Goal: Task Accomplishment & Management: Use online tool/utility

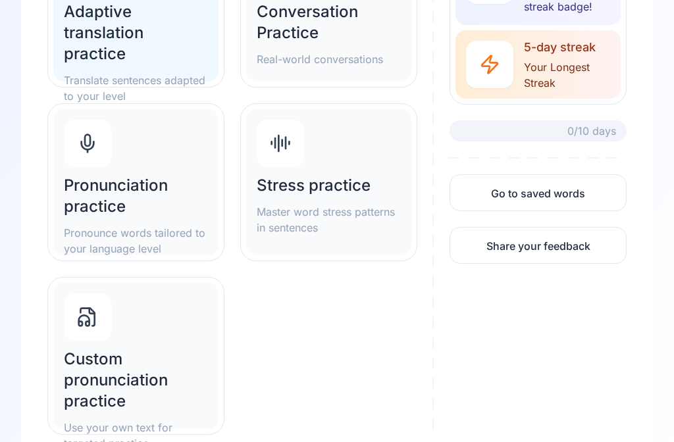
scroll to position [279, 0]
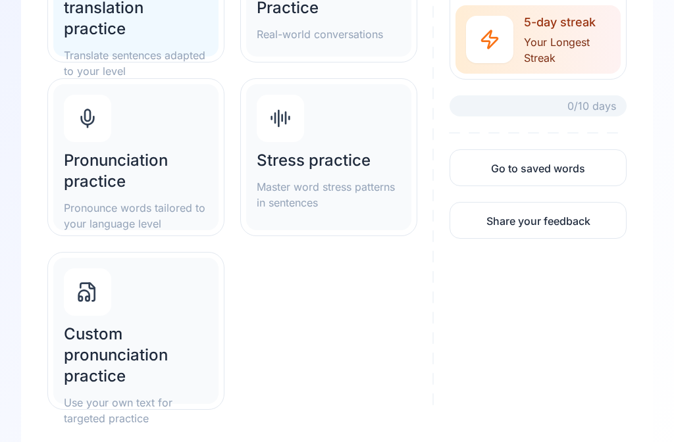
click at [150, 345] on h2 "Custom pronunciation practice" at bounding box center [136, 356] width 144 height 63
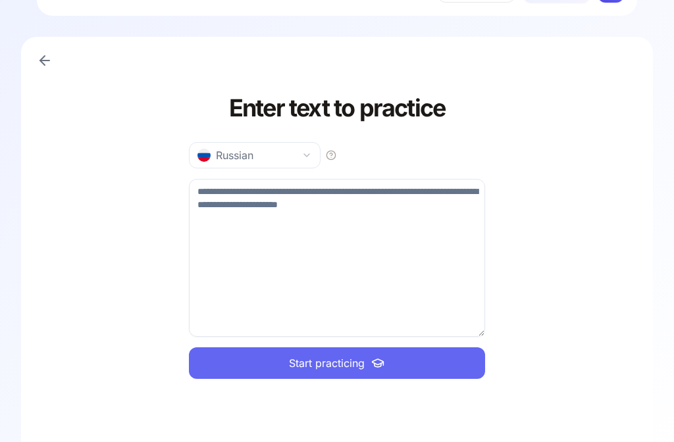
click at [286, 242] on textarea at bounding box center [337, 258] width 296 height 158
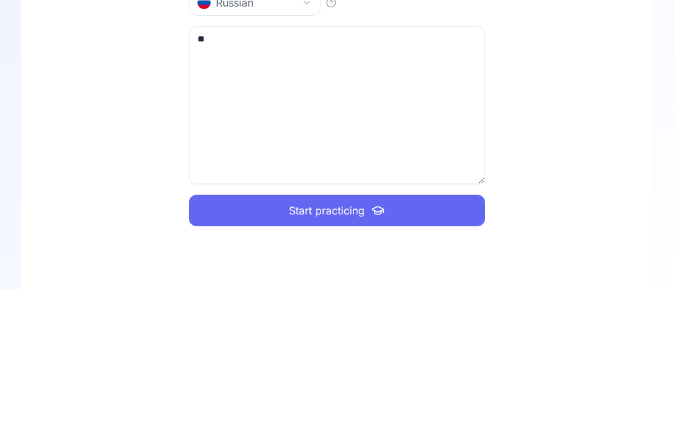
type textarea "*"
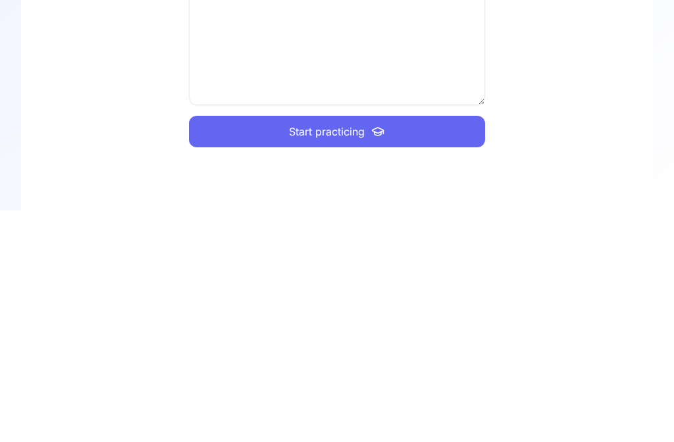
scroll to position [53, 0]
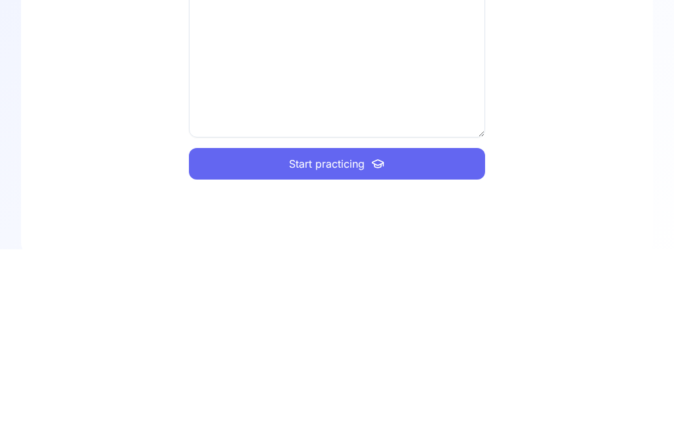
type textarea "**********"
click at [341, 350] on span "Start practicing" at bounding box center [327, 358] width 76 height 16
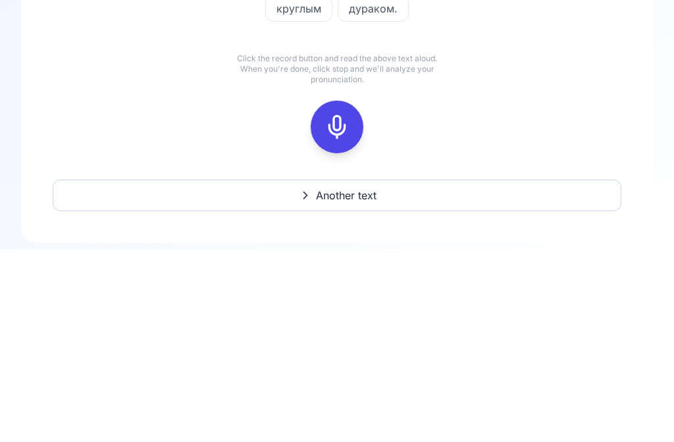
scroll to position [1, 0]
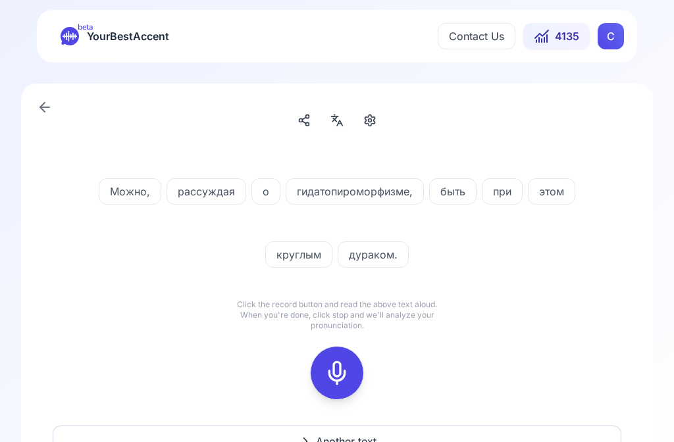
click at [341, 123] on icon at bounding box center [339, 123] width 5 height 5
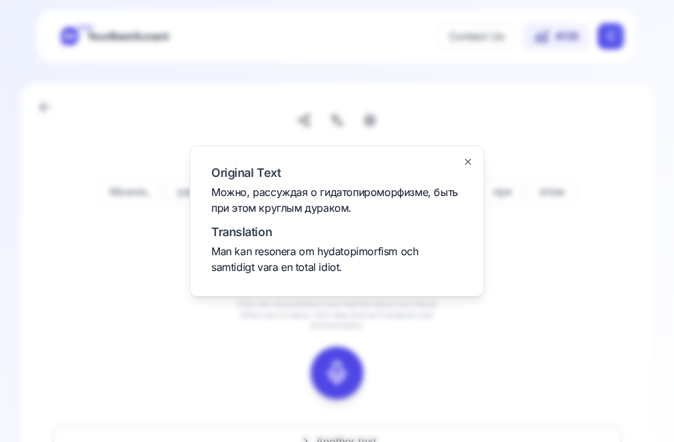
click at [471, 159] on icon "button" at bounding box center [468, 162] width 11 height 11
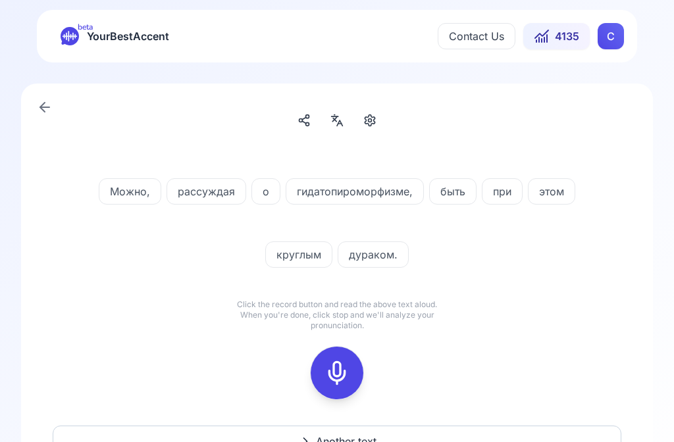
click at [336, 371] on icon at bounding box center [337, 373] width 26 height 26
click at [338, 375] on icon at bounding box center [337, 373] width 26 height 26
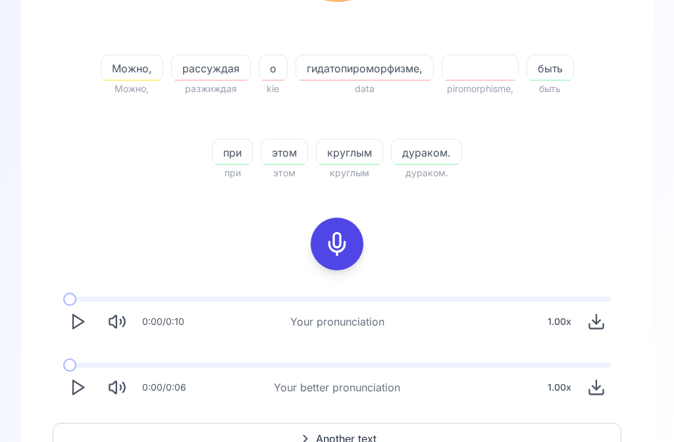
click at [85, 394] on icon "Play" at bounding box center [77, 388] width 18 height 18
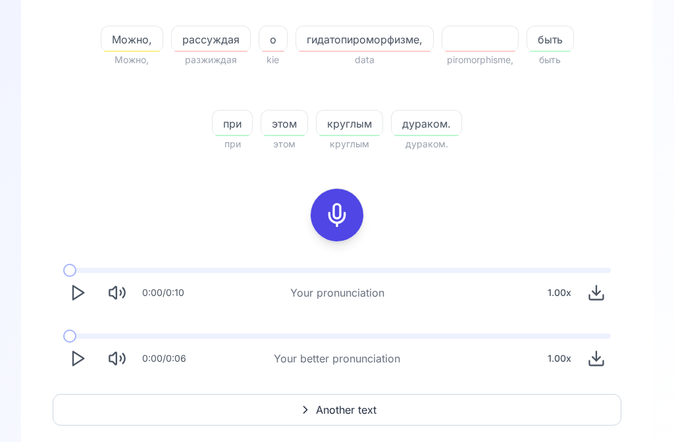
scroll to position [47, 0]
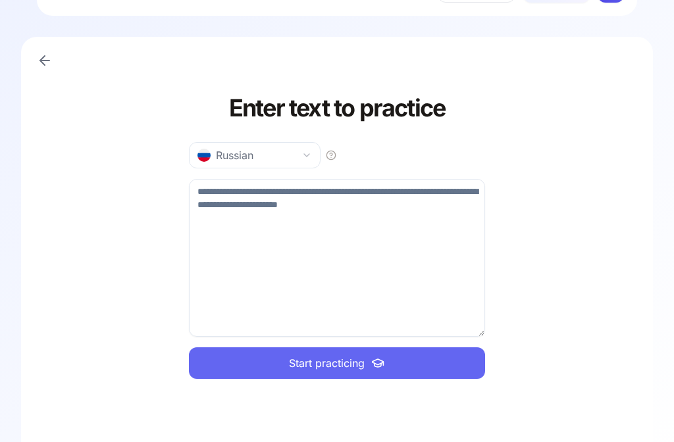
click at [333, 223] on textarea at bounding box center [337, 258] width 296 height 158
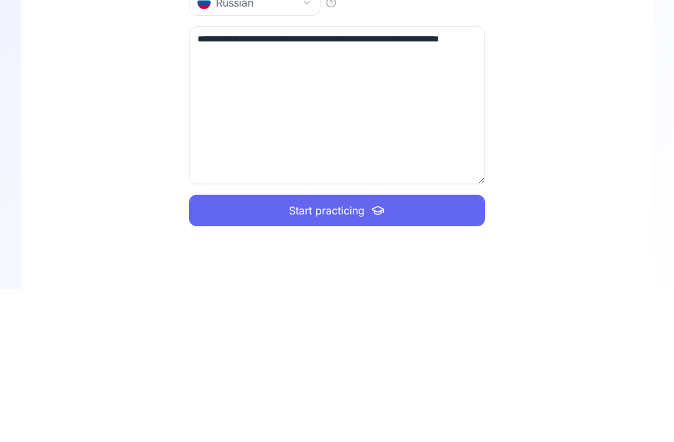
type textarea "**********"
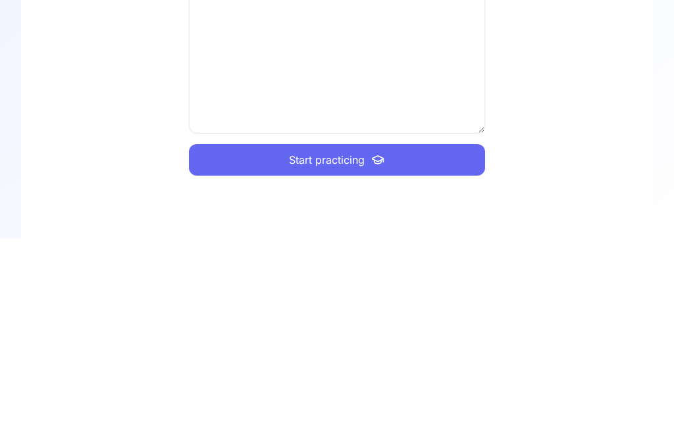
click at [335, 356] on span "Start practicing" at bounding box center [327, 364] width 76 height 16
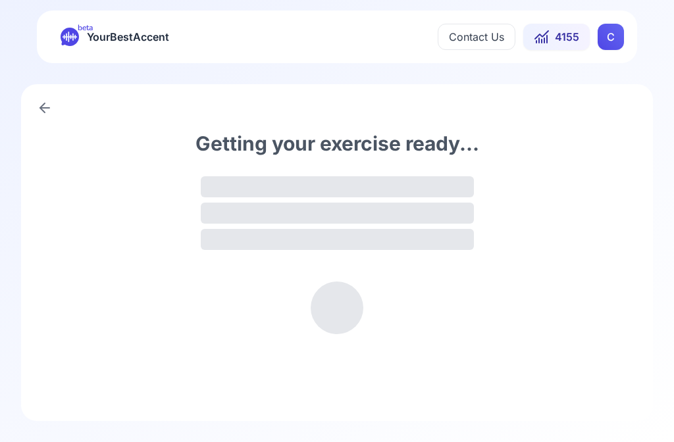
scroll to position [1, 0]
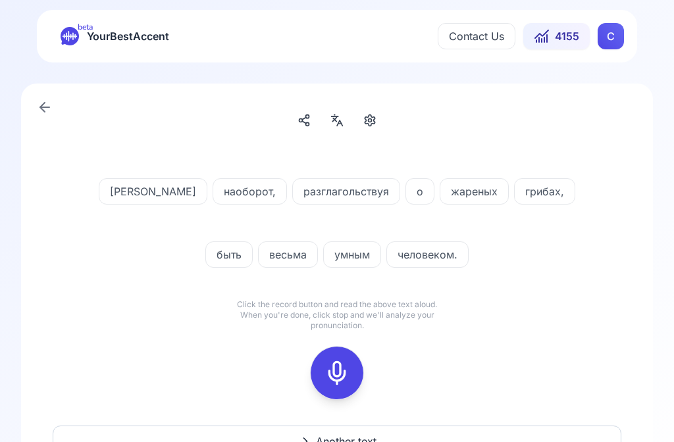
click at [342, 365] on icon at bounding box center [337, 373] width 26 height 26
click at [347, 375] on rect at bounding box center [337, 373] width 20 height 20
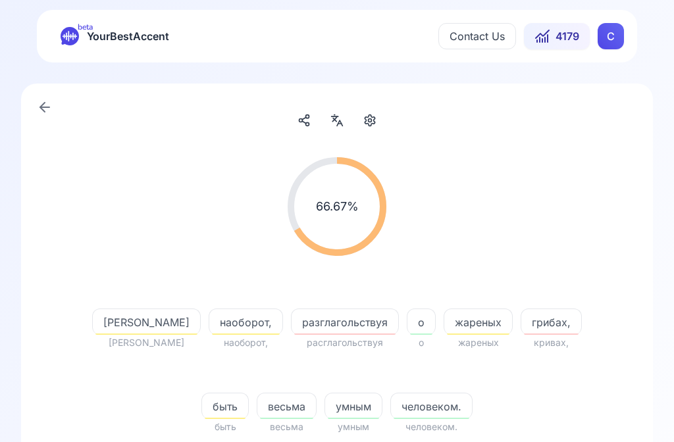
click at [334, 121] on icon at bounding box center [335, 119] width 5 height 5
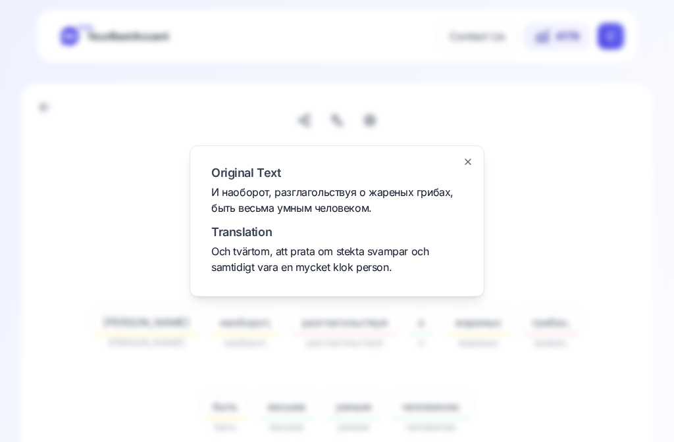
click at [626, 230] on div at bounding box center [337, 221] width 674 height 442
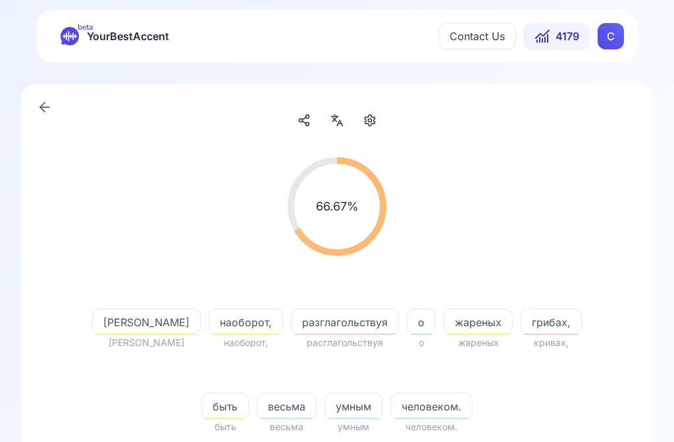
click at [522, 323] on span "грибах," at bounding box center [552, 323] width 60 height 16
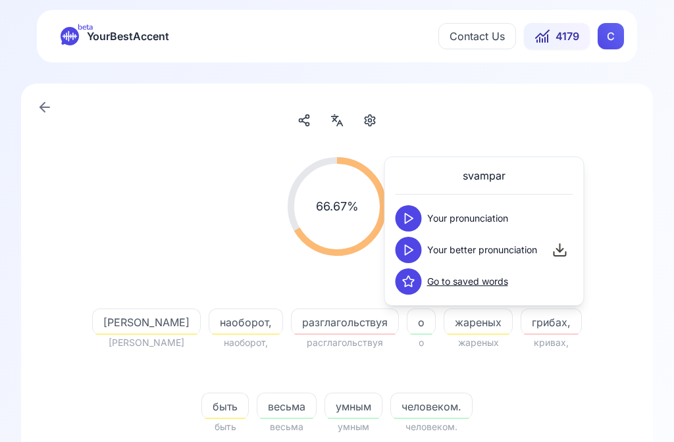
click at [409, 247] on icon at bounding box center [408, 250] width 13 height 13
click at [622, 128] on div "66.67 % 66.67 % И И наоборот, наоборот, разглагольствуя расглагольствуя о о жар…" at bounding box center [337, 412] width 632 height 657
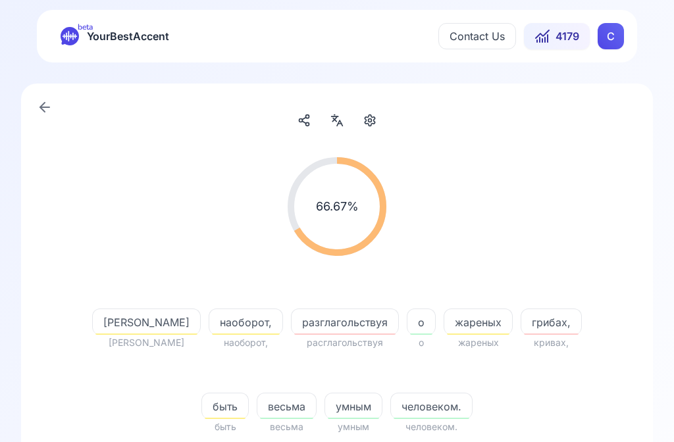
click at [209, 318] on span "наоборот," at bounding box center [245, 323] width 73 height 16
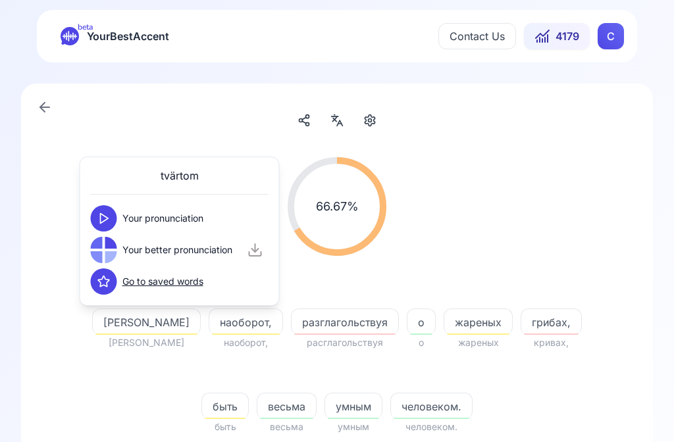
click at [107, 221] on icon at bounding box center [103, 218] width 13 height 13
click at [108, 254] on icon at bounding box center [103, 250] width 13 height 13
click at [444, 321] on span "жареных" at bounding box center [478, 323] width 68 height 16
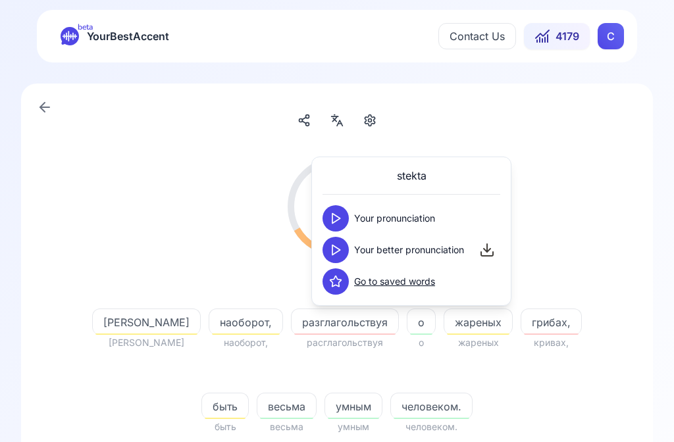
click at [338, 255] on icon at bounding box center [335, 250] width 13 height 13
click at [522, 318] on span "грибах," at bounding box center [552, 323] width 60 height 16
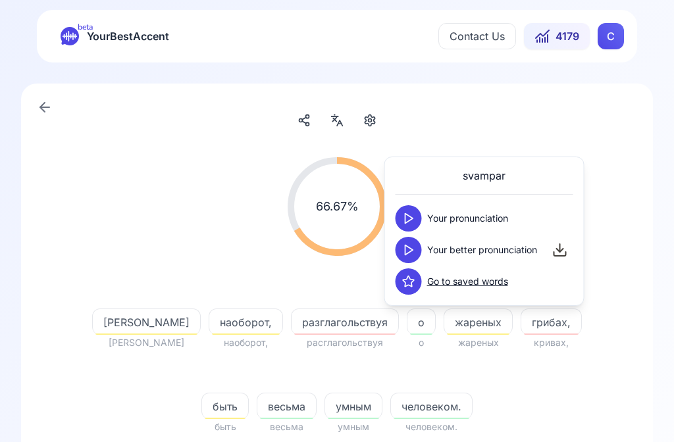
click at [416, 251] on button at bounding box center [409, 250] width 26 height 26
click at [624, 148] on div "66.67 % 66.67 % И И наоборот, наоборот, разглагольствуя расглагольствуя о о жар…" at bounding box center [336, 428] width 579 height 573
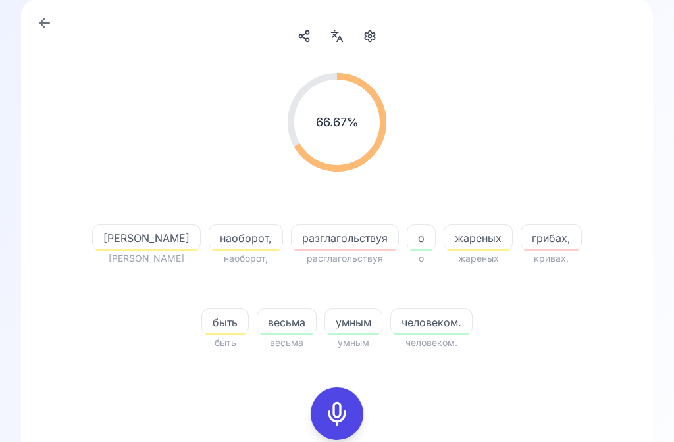
scroll to position [85, 0]
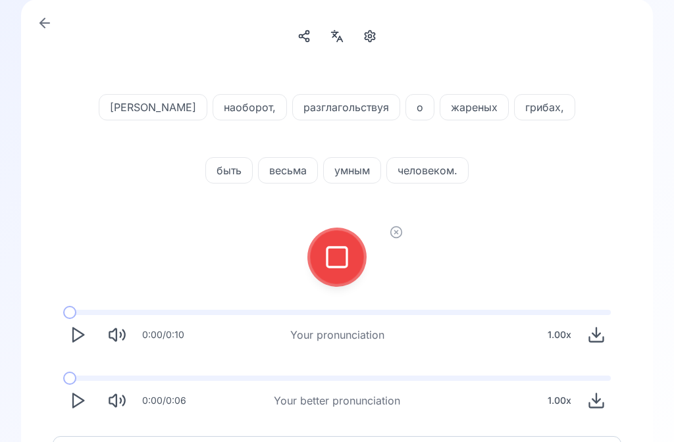
click at [341, 259] on icon at bounding box center [337, 257] width 26 height 26
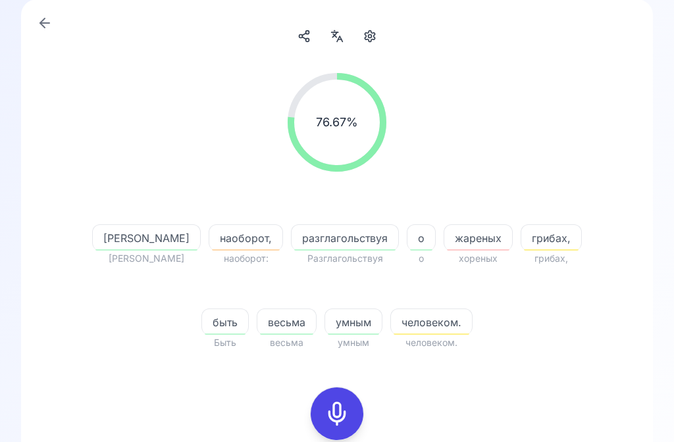
click at [444, 240] on span "жареных" at bounding box center [478, 238] width 68 height 16
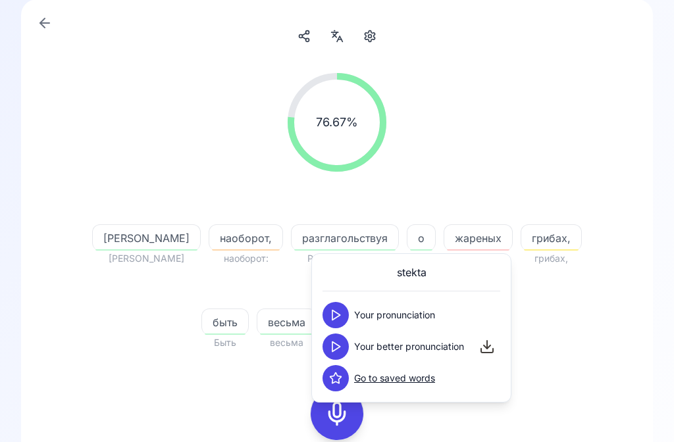
click at [340, 348] on icon at bounding box center [335, 346] width 13 height 13
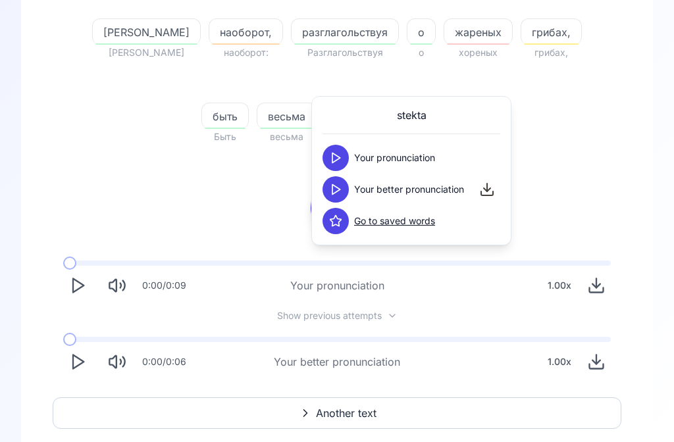
scroll to position [294, 0]
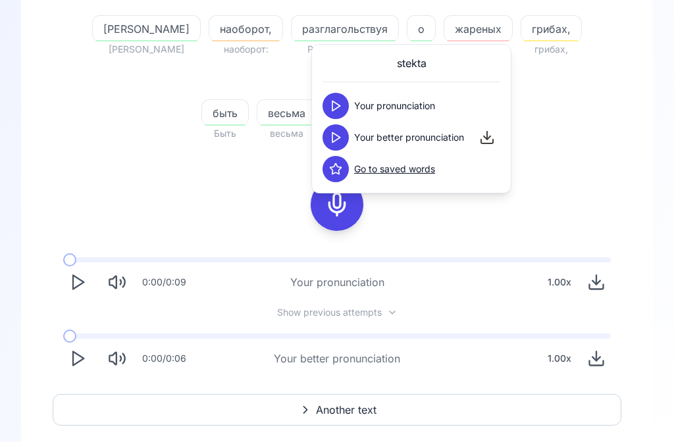
click at [79, 367] on icon "Play" at bounding box center [77, 359] width 18 height 18
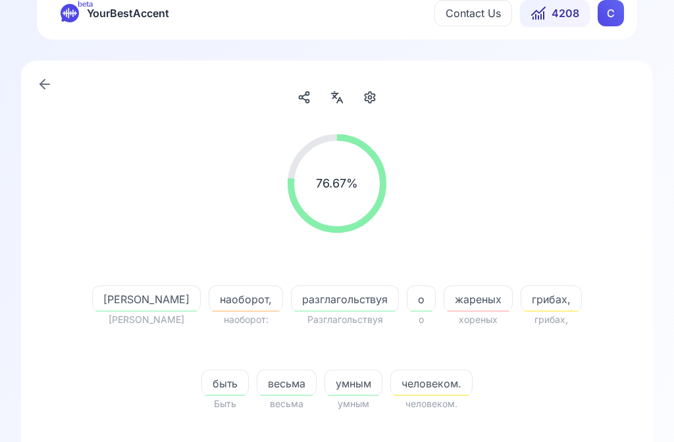
click at [305, 97] on icon at bounding box center [304, 98] width 13 height 13
click at [330, 99] on icon at bounding box center [337, 97] width 16 height 13
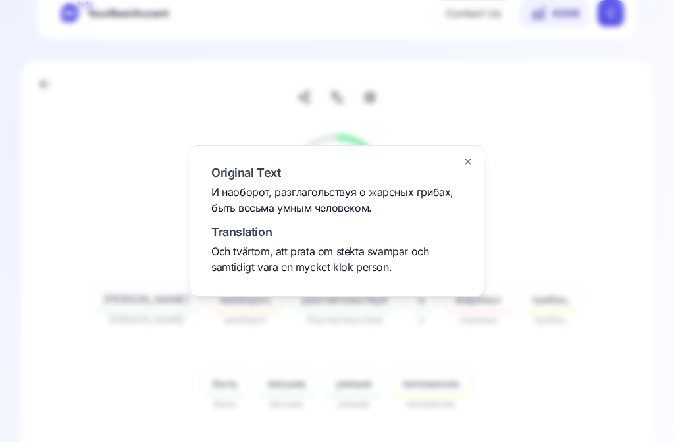
click at [595, 365] on div at bounding box center [337, 221] width 674 height 442
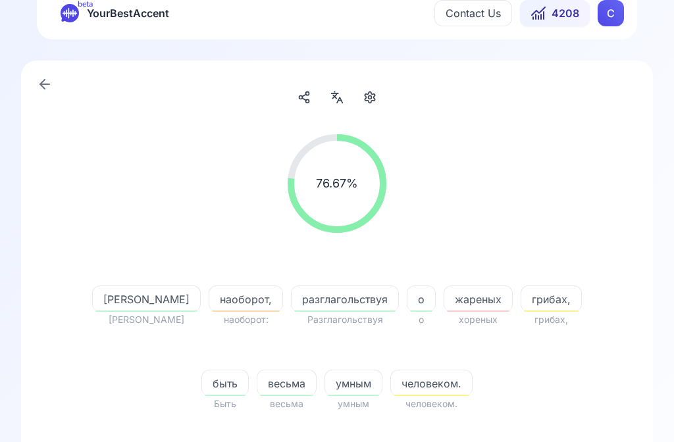
click at [269, 384] on span "весьма" at bounding box center [286, 384] width 59 height 16
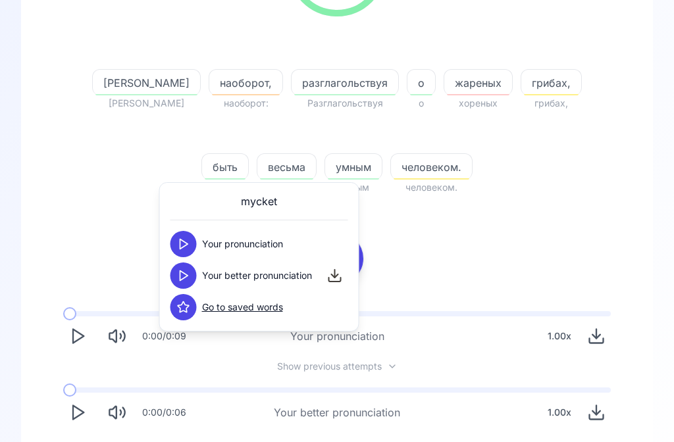
scroll to position [294, 0]
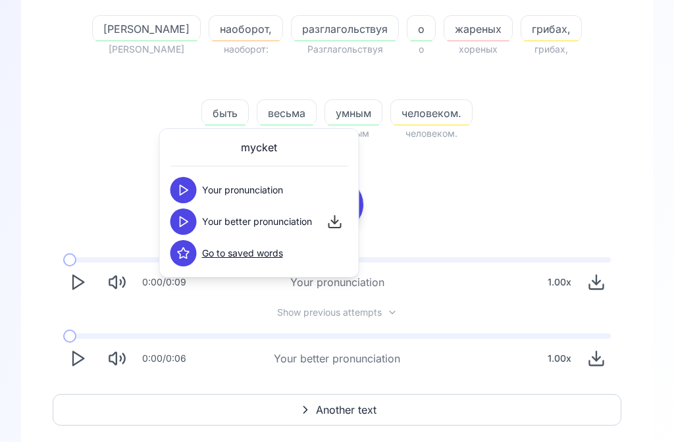
click at [547, 203] on div "76.67 % 76.67 % И И наоборот, наоборот: разглагольствуя Разглагольствуя о о жар…" at bounding box center [337, 119] width 569 height 531
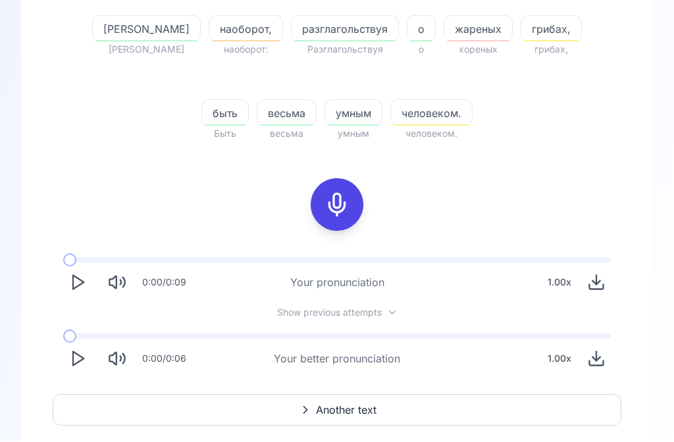
click at [354, 415] on span "Another text" at bounding box center [346, 411] width 61 height 16
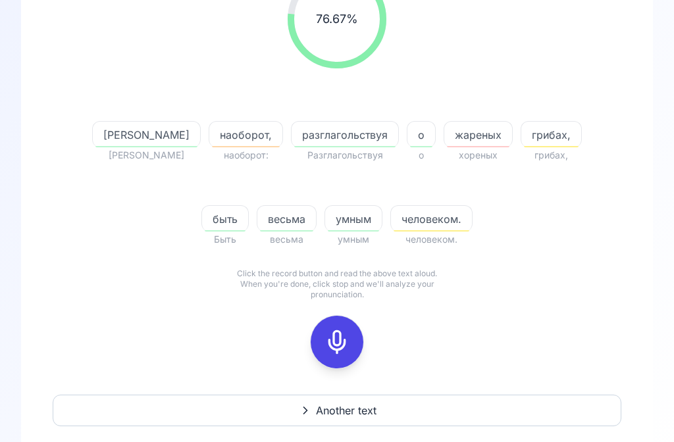
scroll to position [47, 0]
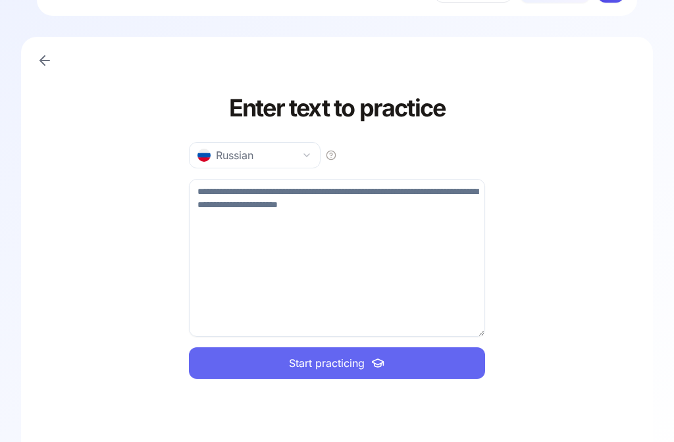
click at [308, 259] on textarea at bounding box center [337, 258] width 296 height 158
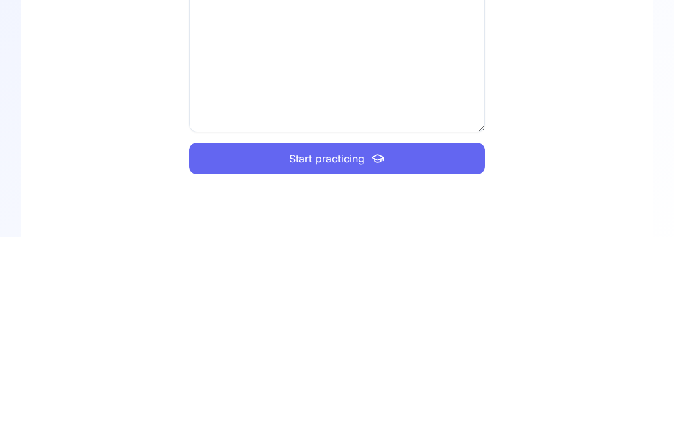
type textarea "**********"
click at [340, 356] on span "Start practicing" at bounding box center [327, 364] width 76 height 16
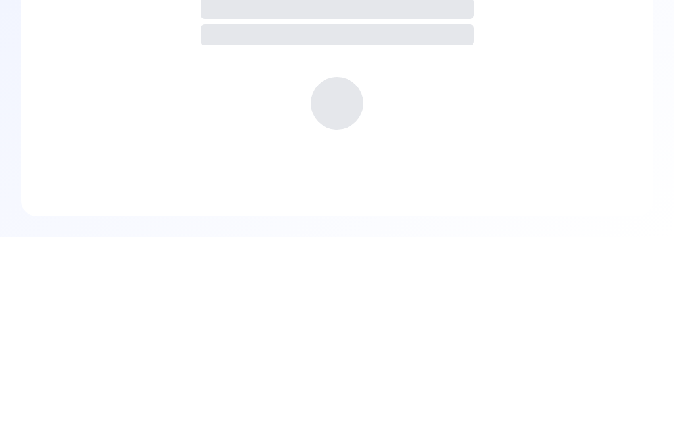
scroll to position [0, 0]
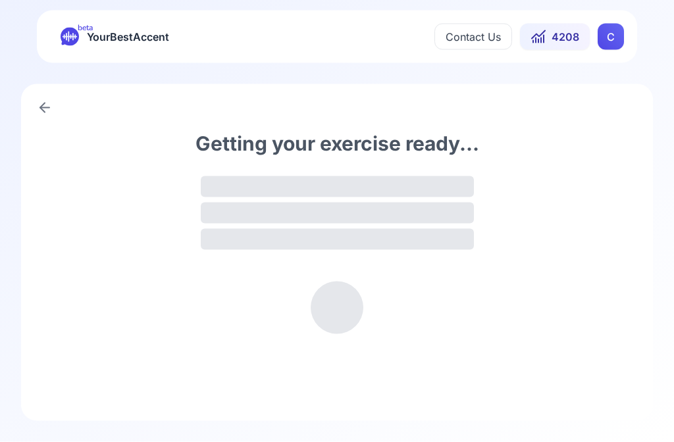
scroll to position [1, 0]
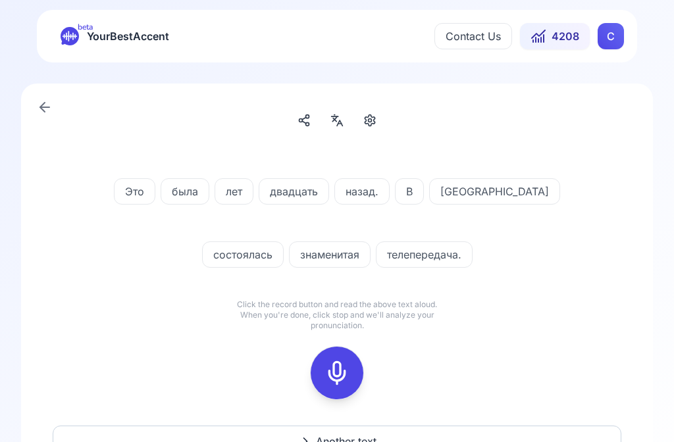
click at [307, 121] on icon at bounding box center [304, 120] width 13 height 13
click at [345, 122] on div at bounding box center [337, 120] width 24 height 21
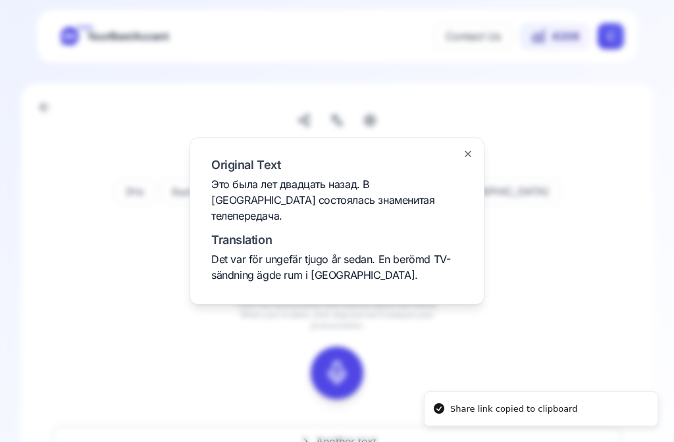
click at [618, 326] on div at bounding box center [337, 221] width 674 height 442
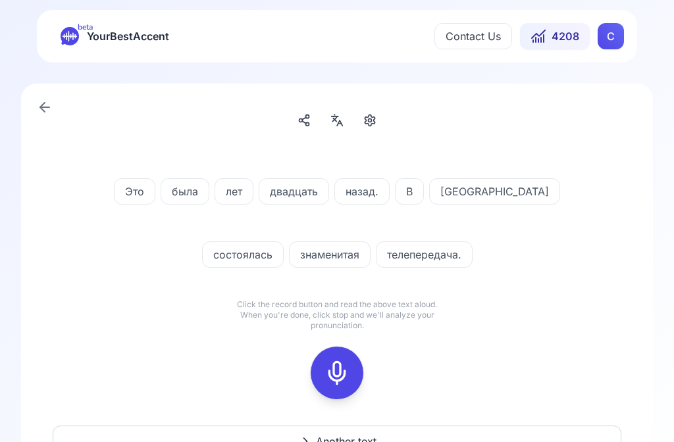
click at [340, 122] on icon at bounding box center [337, 120] width 16 height 13
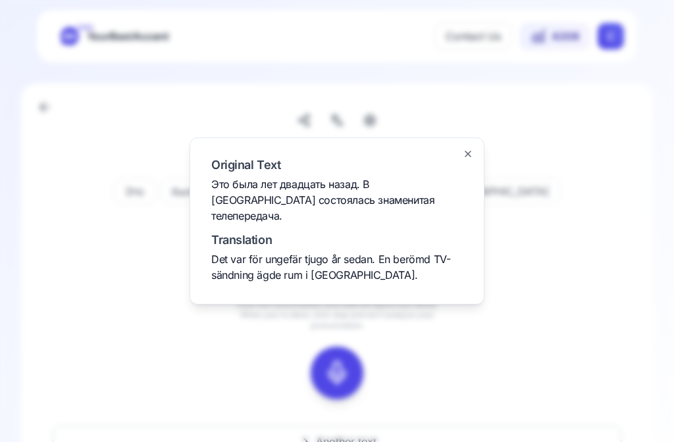
click at [582, 331] on div at bounding box center [337, 221] width 674 height 442
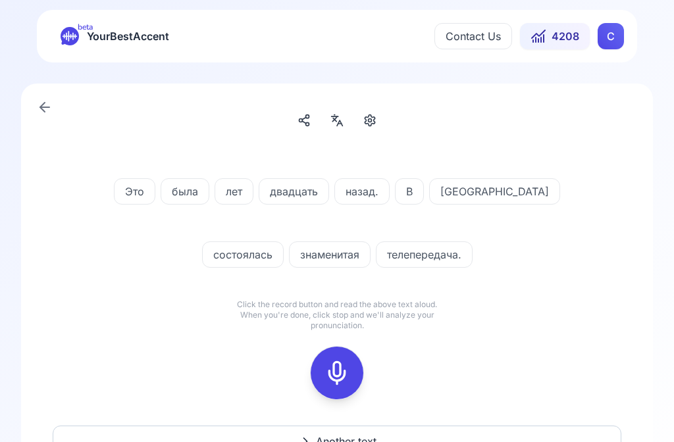
click at [356, 361] on button at bounding box center [337, 373] width 53 height 53
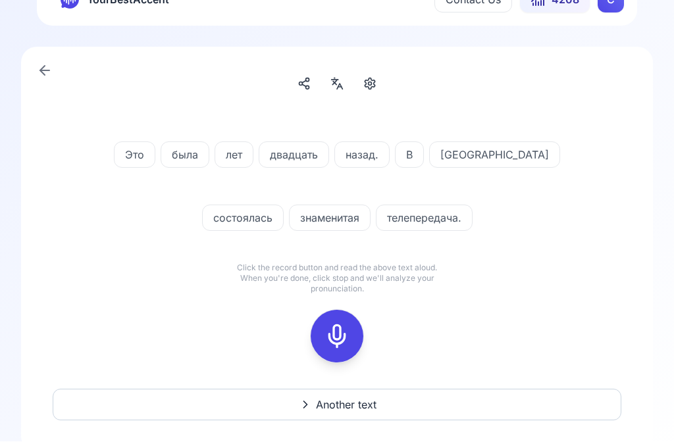
scroll to position [38, 0]
click at [337, 324] on icon at bounding box center [337, 336] width 26 height 26
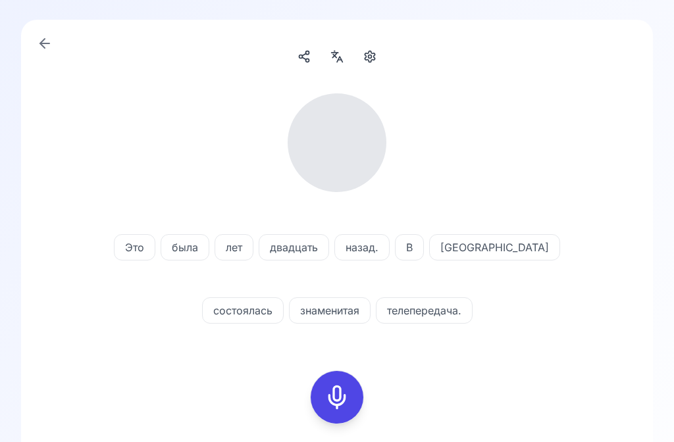
scroll to position [64, 0]
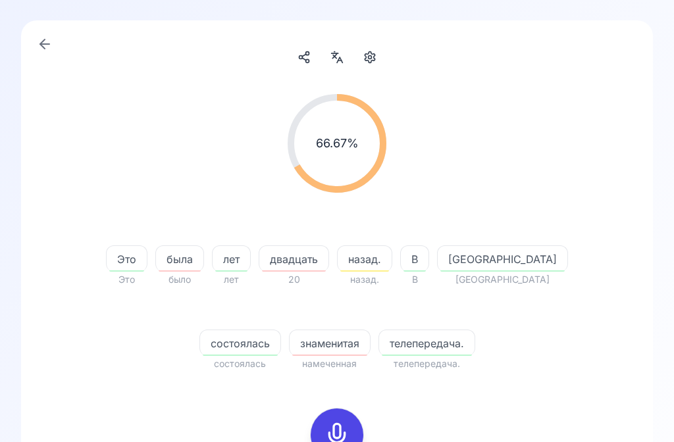
click at [350, 427] on div at bounding box center [337, 435] width 32 height 53
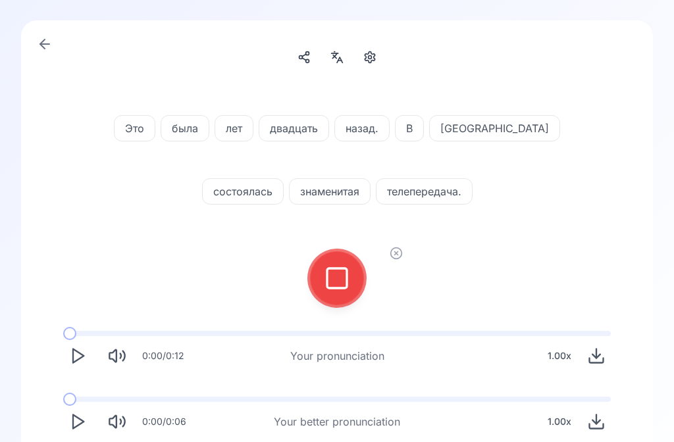
click at [346, 279] on icon at bounding box center [337, 278] width 26 height 26
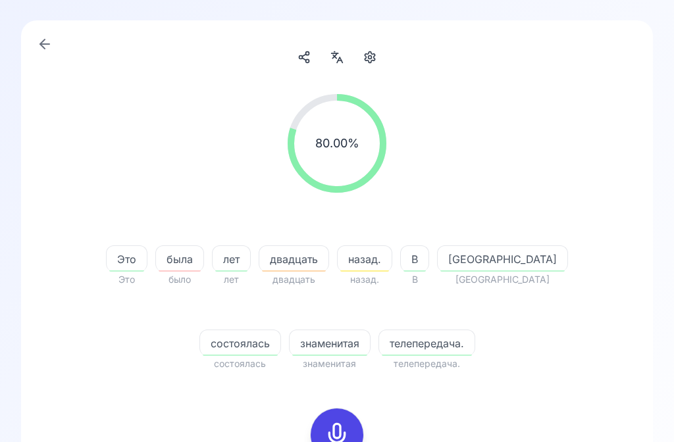
click at [203, 266] on span "была" at bounding box center [179, 260] width 47 height 16
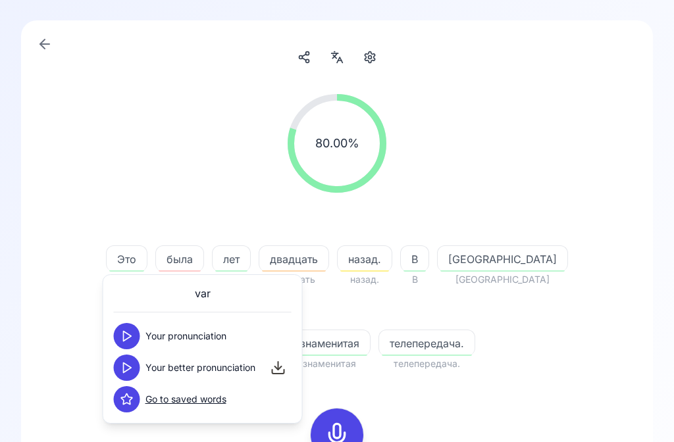
click at [132, 341] on icon at bounding box center [127, 336] width 13 height 13
click at [134, 375] on button at bounding box center [127, 368] width 26 height 26
click at [322, 265] on span "двадцать" at bounding box center [293, 260] width 69 height 16
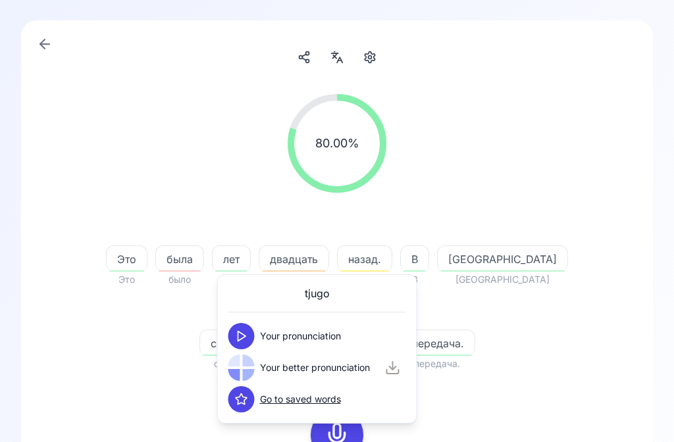
click at [252, 369] on div at bounding box center [249, 375] width 12 height 12
click at [248, 371] on div at bounding box center [249, 375] width 12 height 12
click at [244, 371] on icon at bounding box center [241, 368] width 13 height 13
click at [392, 253] on span "назад." at bounding box center [365, 260] width 54 height 16
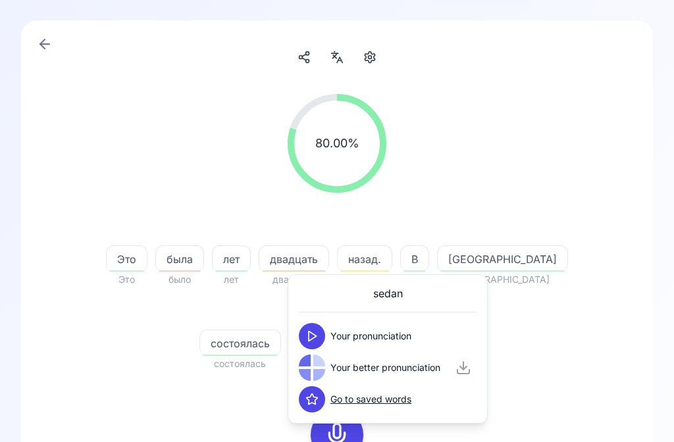
click at [315, 367] on div at bounding box center [312, 368] width 26 height 26
click at [315, 371] on div at bounding box center [319, 375] width 12 height 12
click at [316, 363] on icon at bounding box center [312, 368] width 13 height 13
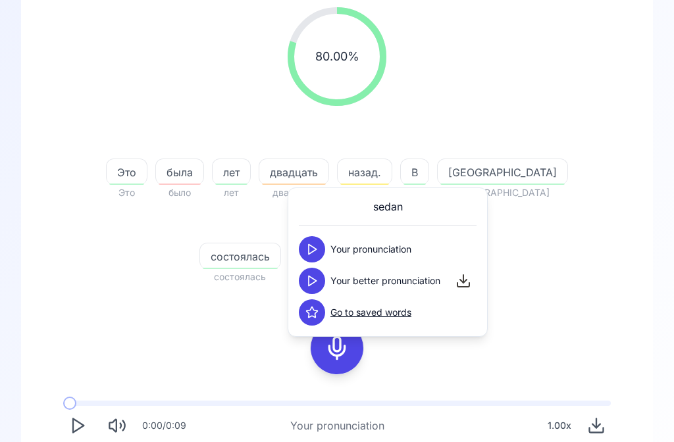
scroll to position [174, 0]
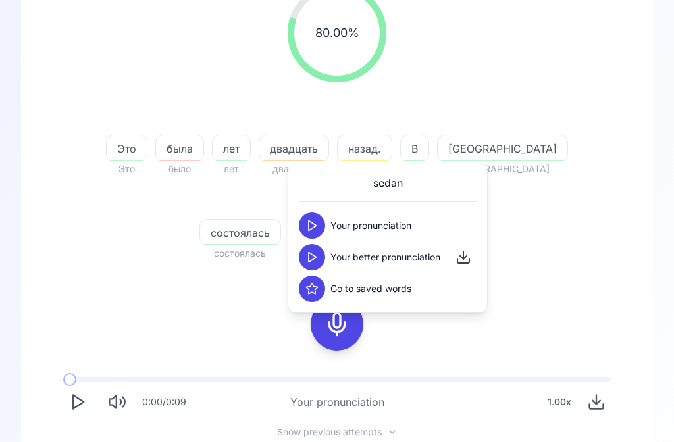
click at [134, 290] on div "80.00 % 80.00 % Это Это была было лет лет двадцать двадцать назад. назад. В В […" at bounding box center [337, 239] width 569 height 531
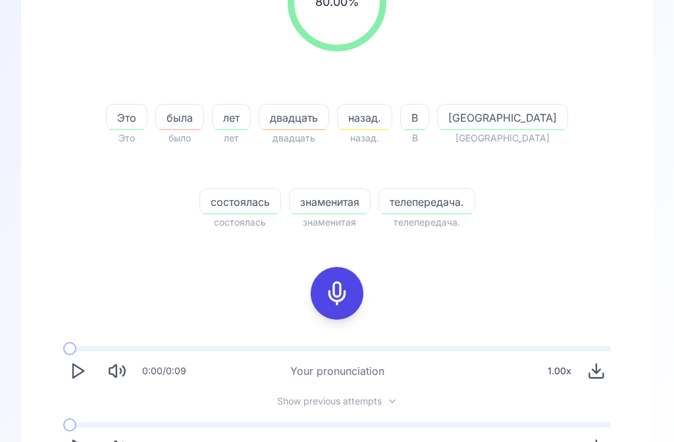
scroll to position [257, 0]
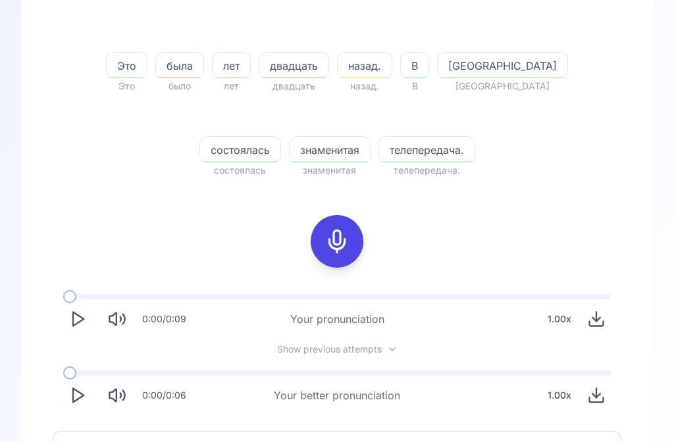
click at [76, 396] on icon "Play" at bounding box center [77, 396] width 18 height 18
click at [84, 391] on icon "Play" at bounding box center [77, 396] width 18 height 18
click at [357, 442] on span "Another text" at bounding box center [346, 447] width 61 height 16
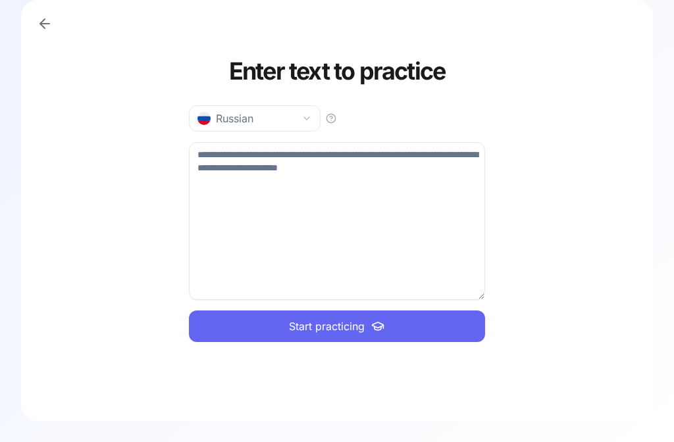
scroll to position [47, 0]
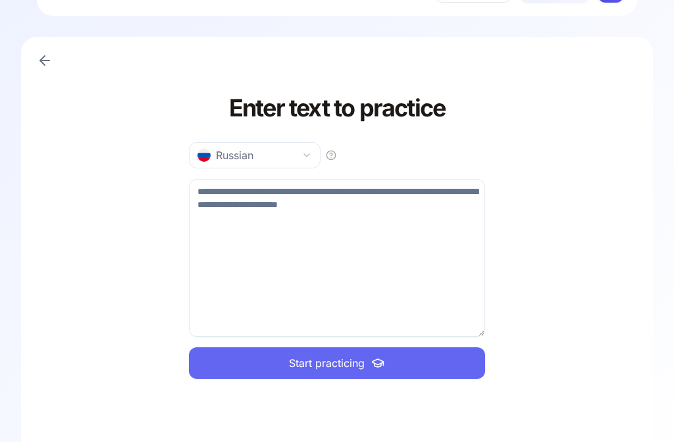
click at [325, 246] on textarea at bounding box center [337, 258] width 296 height 158
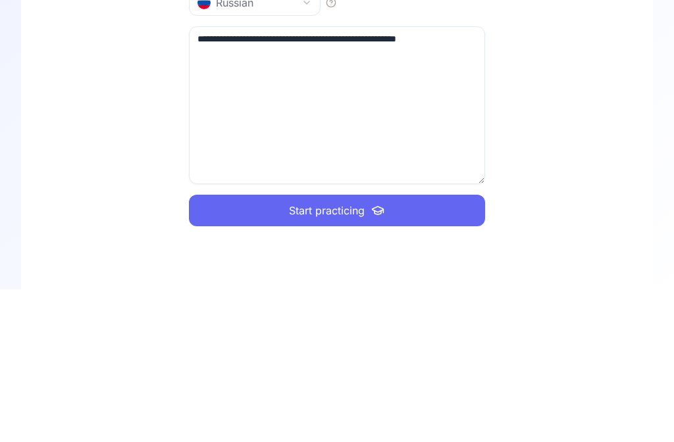
type textarea "**********"
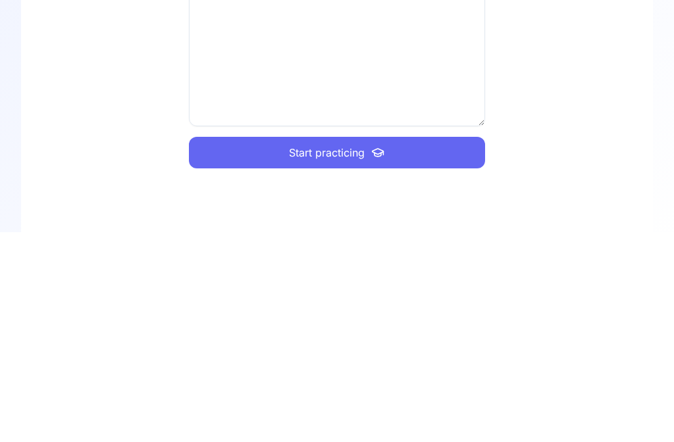
click at [342, 356] on span "Start practicing" at bounding box center [327, 364] width 76 height 16
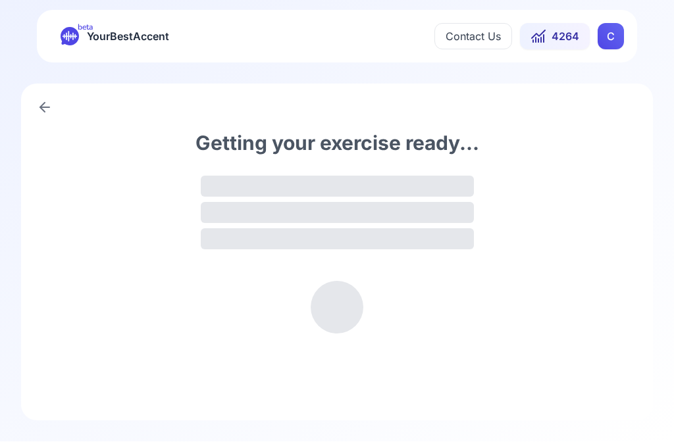
scroll to position [1, 0]
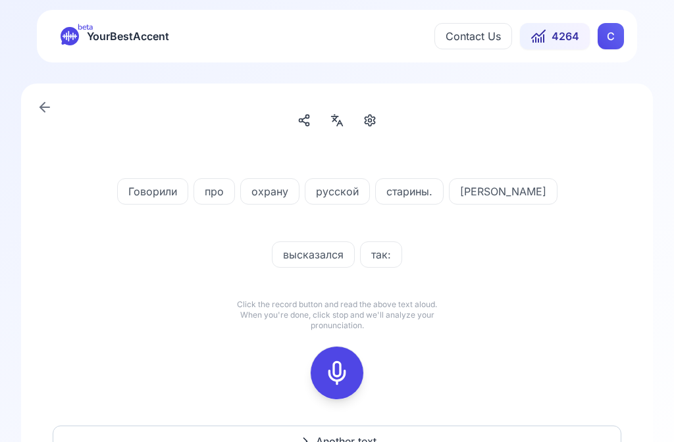
click at [344, 122] on icon at bounding box center [337, 120] width 16 height 13
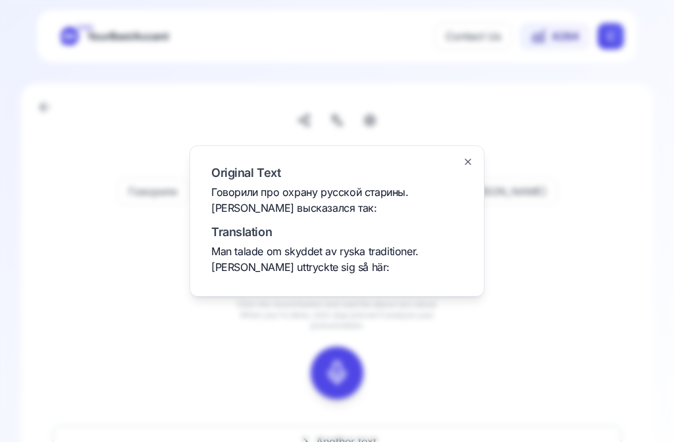
click at [554, 321] on div at bounding box center [337, 221] width 674 height 442
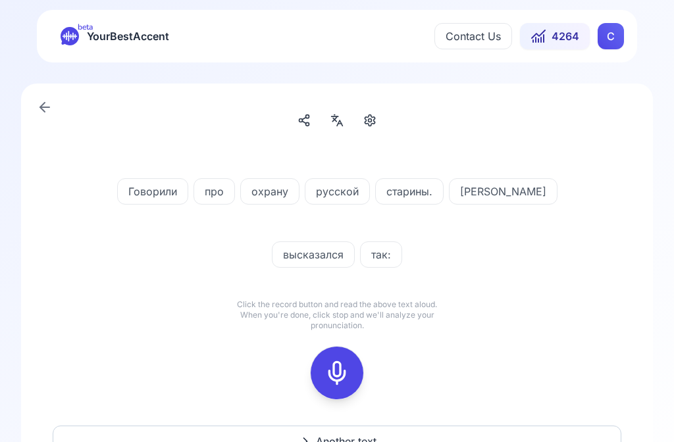
click at [348, 369] on icon at bounding box center [337, 373] width 26 height 26
click at [342, 375] on icon at bounding box center [337, 373] width 26 height 26
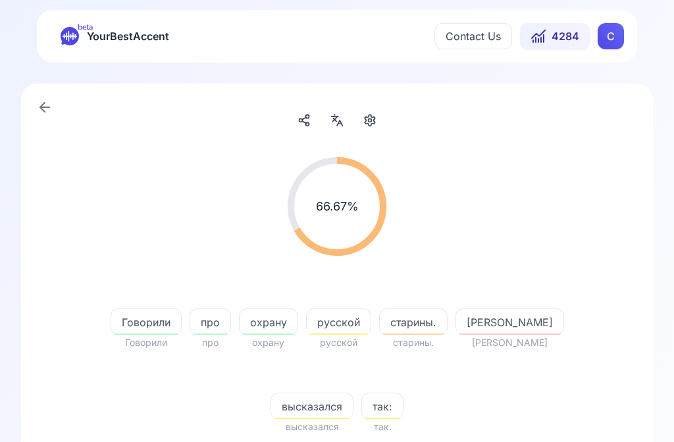
click at [367, 323] on span "русской" at bounding box center [339, 323] width 64 height 16
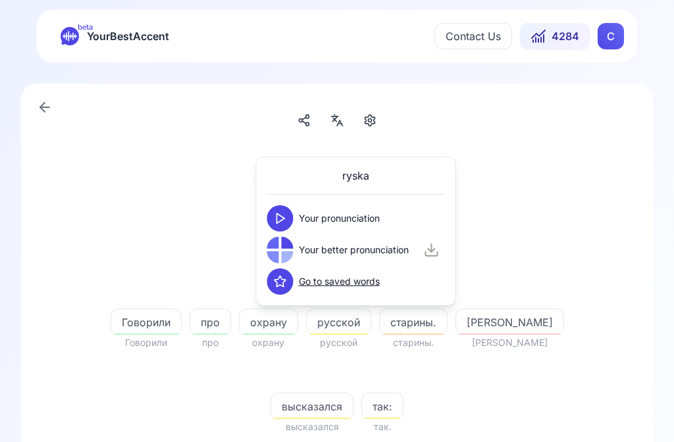
click at [286, 222] on icon at bounding box center [280, 218] width 13 height 13
click at [285, 250] on div at bounding box center [280, 250] width 26 height 26
click at [287, 248] on button at bounding box center [280, 250] width 26 height 26
click at [440, 327] on span "старины." at bounding box center [413, 323] width 67 height 16
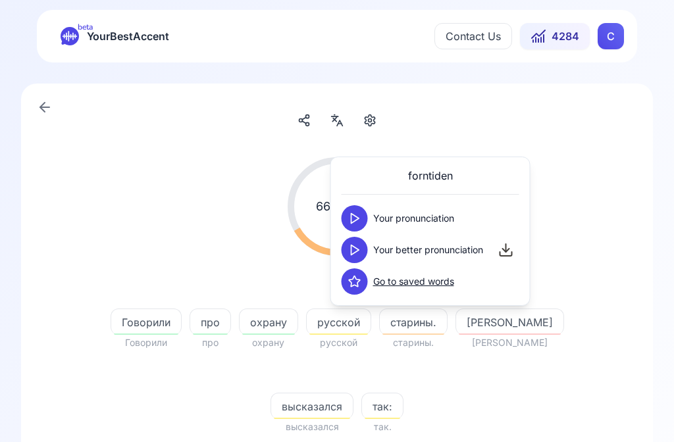
click at [362, 250] on button at bounding box center [355, 250] width 26 height 26
click at [520, 325] on span "[PERSON_NAME]" at bounding box center [509, 323] width 107 height 16
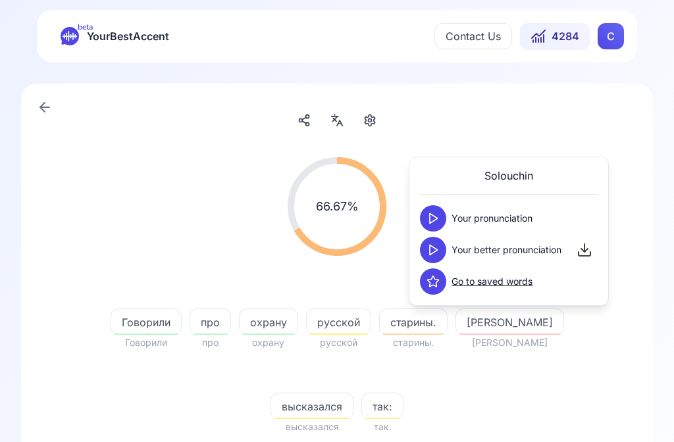
click at [440, 251] on button at bounding box center [433, 250] width 26 height 26
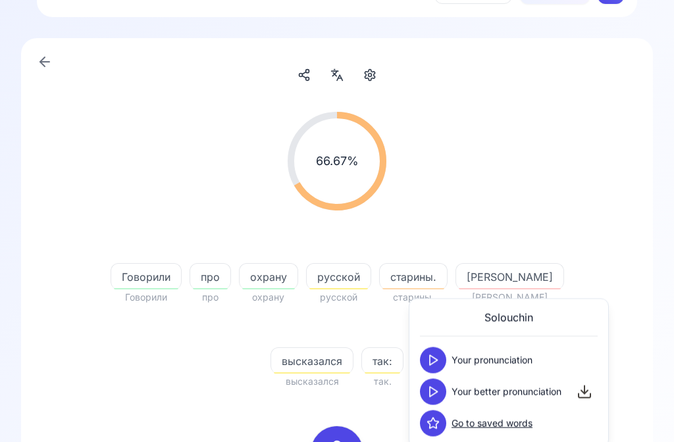
scroll to position [46, 0]
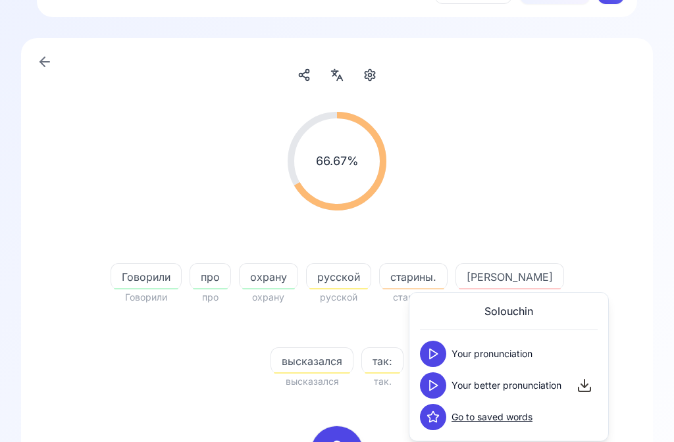
click at [590, 195] on div "66.67 % 66.67 %" at bounding box center [337, 161] width 569 height 120
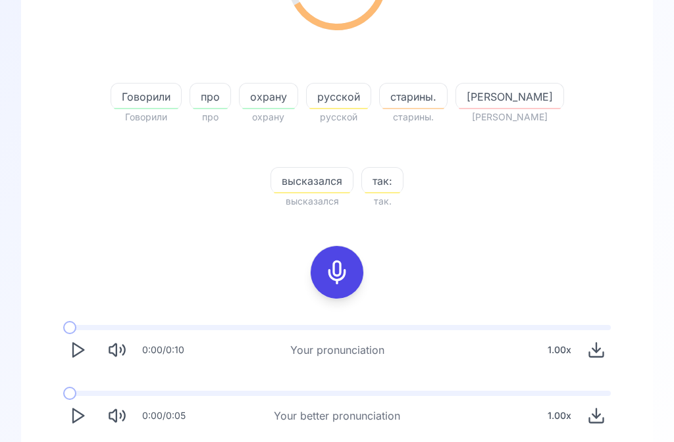
scroll to position [235, 0]
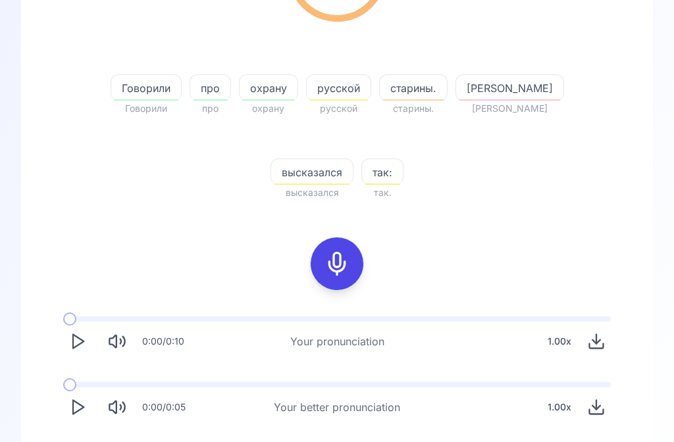
click at [82, 410] on polygon "Play" at bounding box center [78, 408] width 11 height 14
click at [348, 260] on icon at bounding box center [337, 264] width 26 height 26
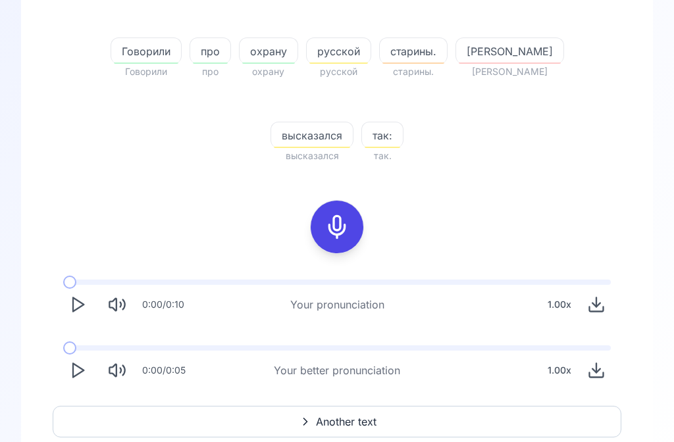
scroll to position [163, 0]
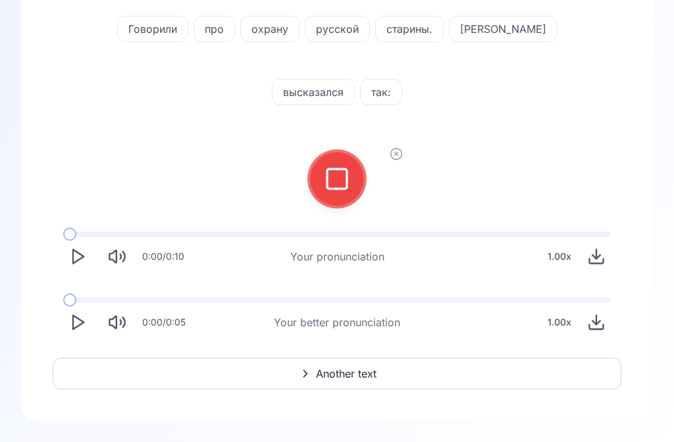
click at [343, 182] on icon at bounding box center [337, 179] width 26 height 26
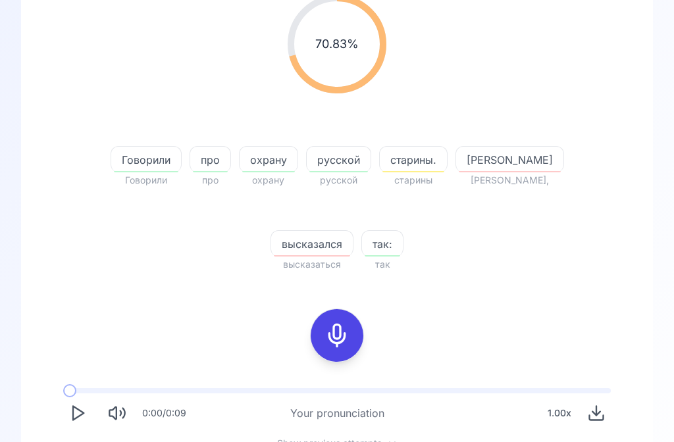
click at [332, 252] on span "высказался" at bounding box center [312, 244] width 82 height 16
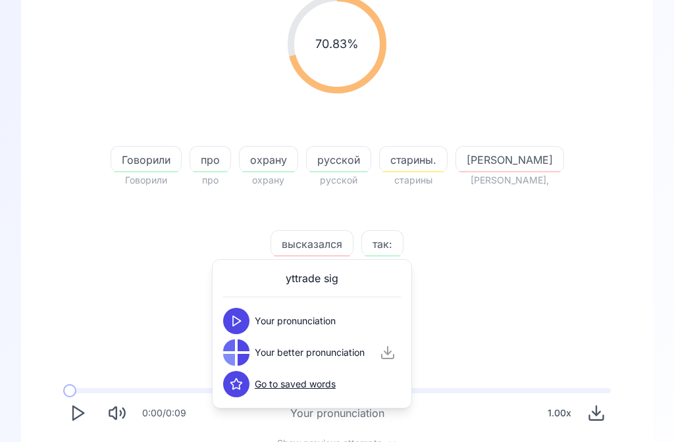
click at [240, 326] on icon at bounding box center [236, 321] width 13 height 13
click at [245, 352] on button at bounding box center [236, 353] width 26 height 26
click at [579, 282] on div "70.83 % 70.83 % Говорили Говорили про про охрану охрану русской русской старины…" at bounding box center [337, 133] width 569 height 299
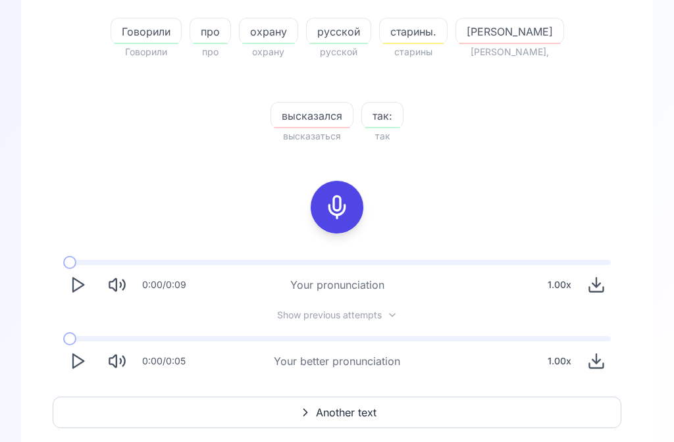
scroll to position [294, 0]
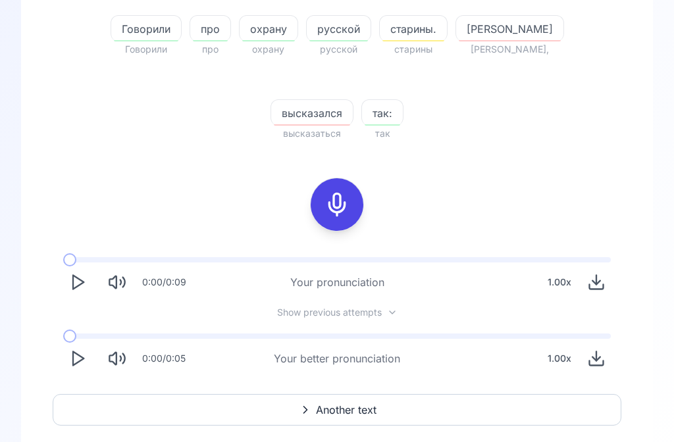
click at [83, 358] on polygon "Play" at bounding box center [78, 360] width 11 height 14
click at [359, 407] on span "Another text" at bounding box center [346, 411] width 61 height 16
